Goal: Task Accomplishment & Management: Use online tool/utility

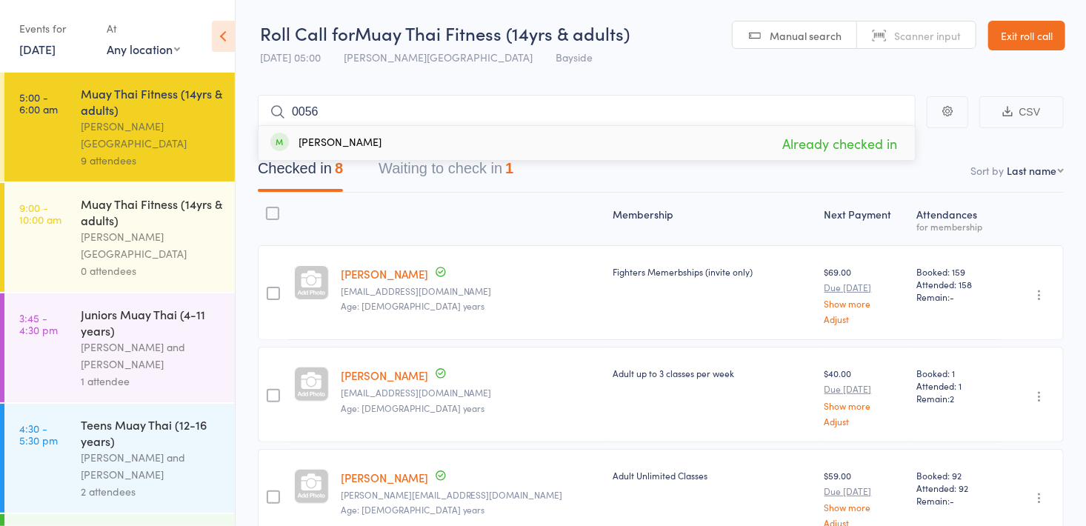
click at [628, 67] on div "Roll Call for Muay Thai Fitness (14yrs & adults) [DATE] 05:00 [PERSON_NAME][GEO…" at bounding box center [445, 47] width 370 height 52
click at [496, 119] on input "0056" at bounding box center [587, 112] width 658 height 34
type input "0"
click at [181, 262] on div "0 attendees" at bounding box center [151, 270] width 141 height 17
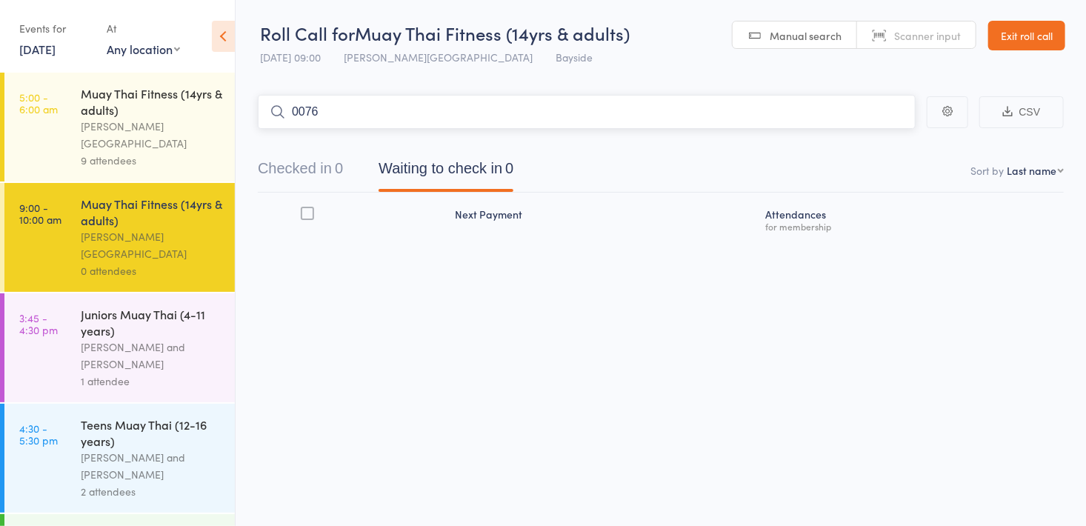
type input "0076"
click at [887, 147] on link "Drop in" at bounding box center [876, 143] width 48 height 23
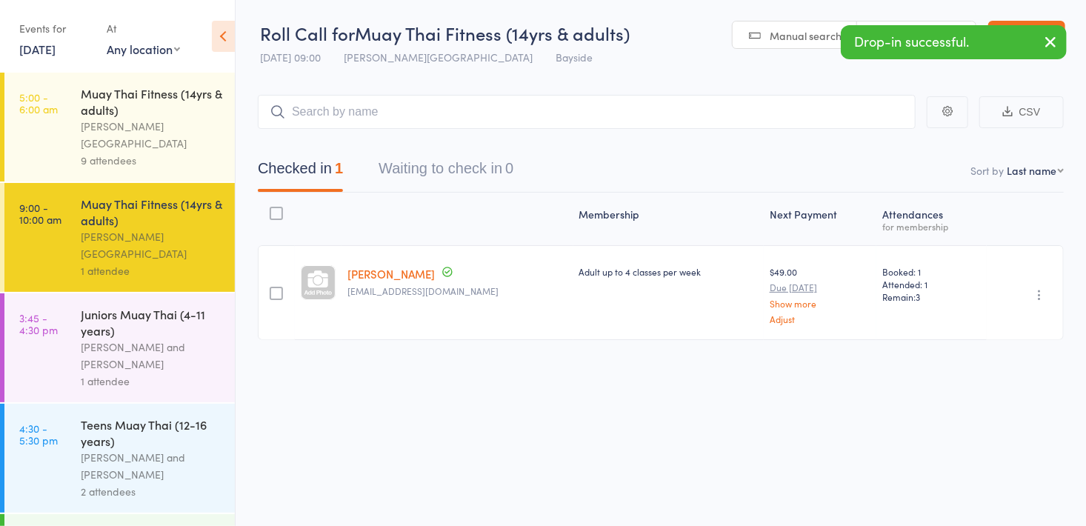
click at [794, 38] on span "Manual search" at bounding box center [806, 35] width 72 height 15
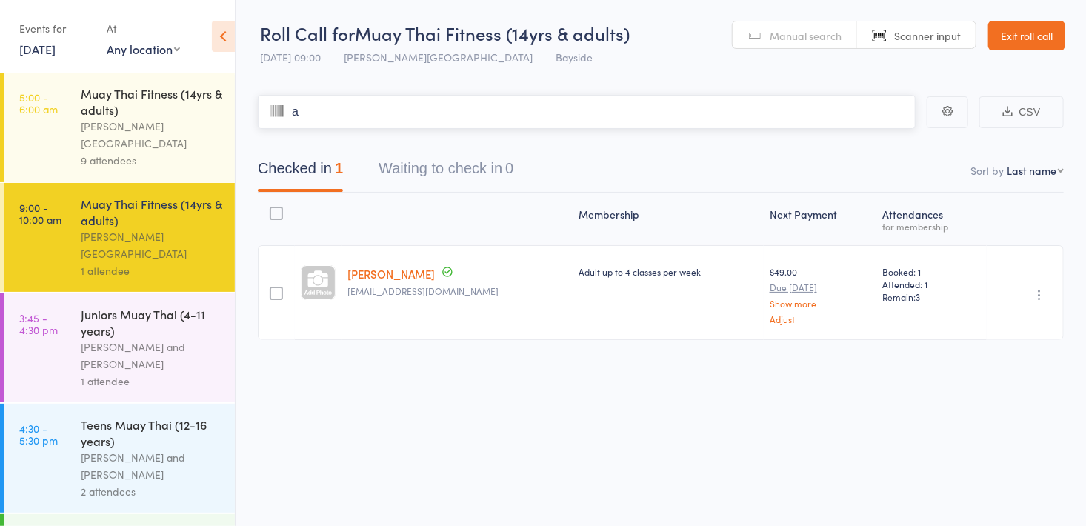
type input "al"
type input "i"
type input "c"
type input "i"
type input "a"
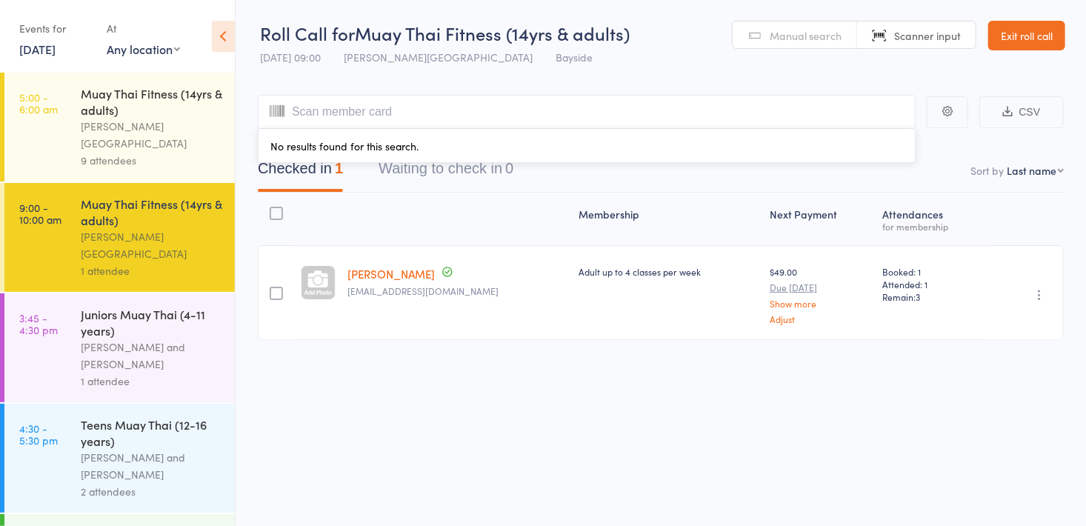
click at [778, 46] on link "Manual search" at bounding box center [794, 35] width 124 height 28
click at [712, 117] on input "search" at bounding box center [587, 112] width 658 height 34
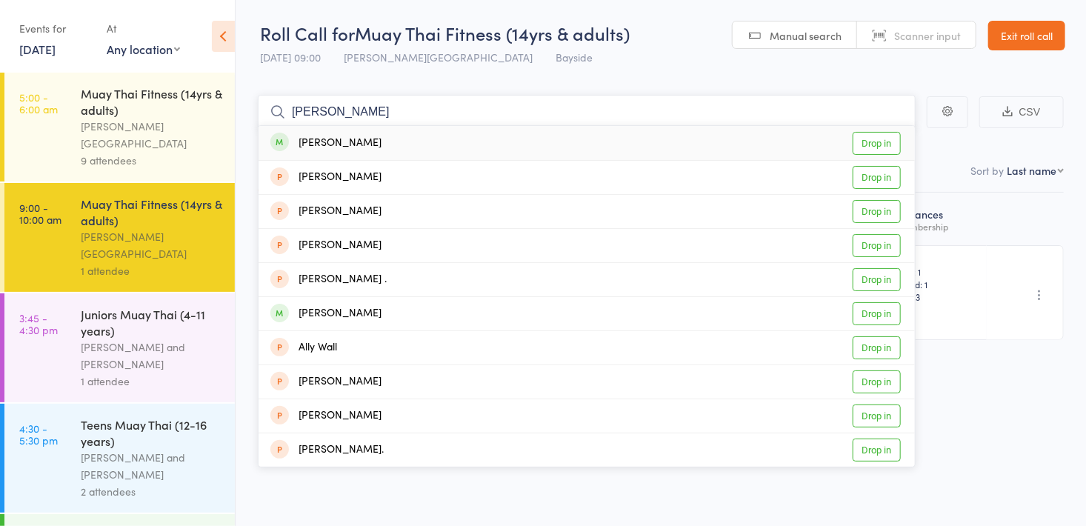
type input "[PERSON_NAME]"
click at [892, 141] on link "Drop in" at bounding box center [876, 143] width 48 height 23
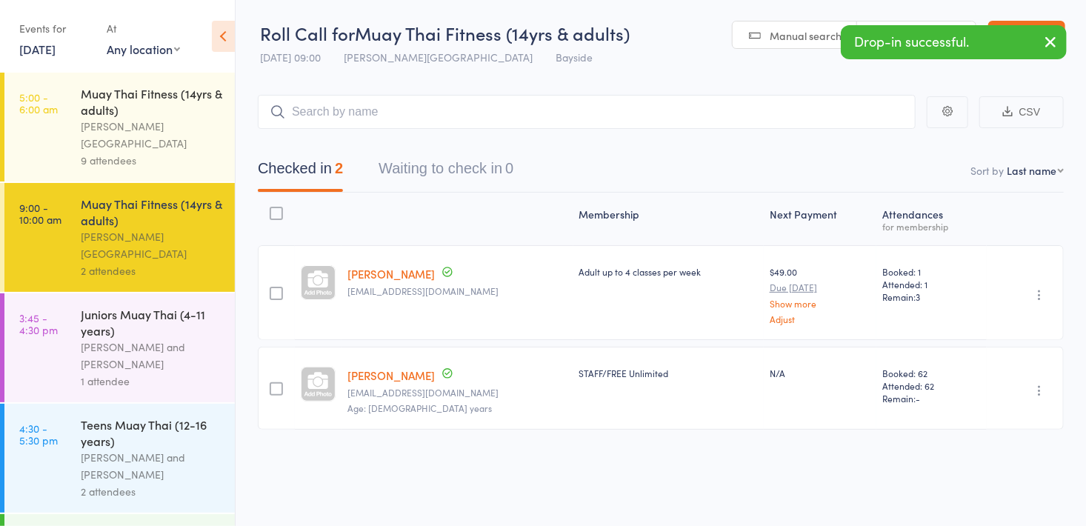
click at [790, 30] on span "Manual search" at bounding box center [806, 35] width 72 height 15
